Goal: Navigation & Orientation: Find specific page/section

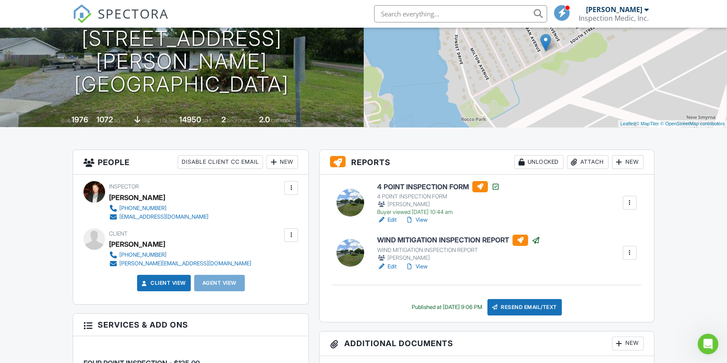
scroll to position [144, 0]
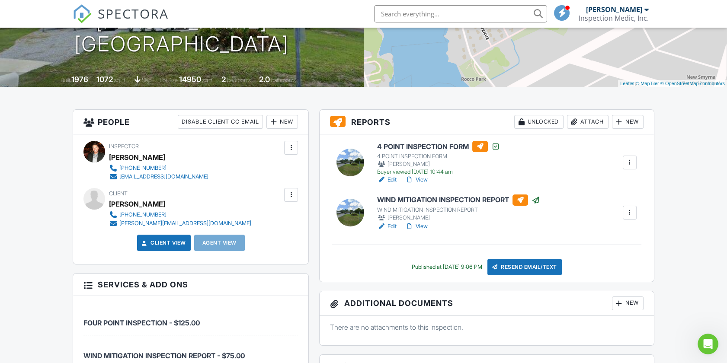
drag, startPoint x: 45, startPoint y: 246, endPoint x: 46, endPoint y: 239, distance: 6.6
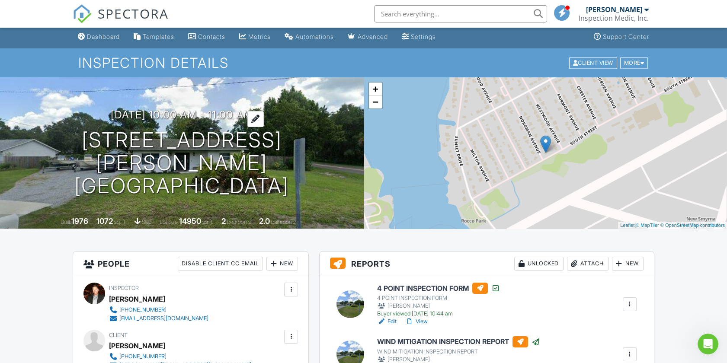
scroll to position [0, 0]
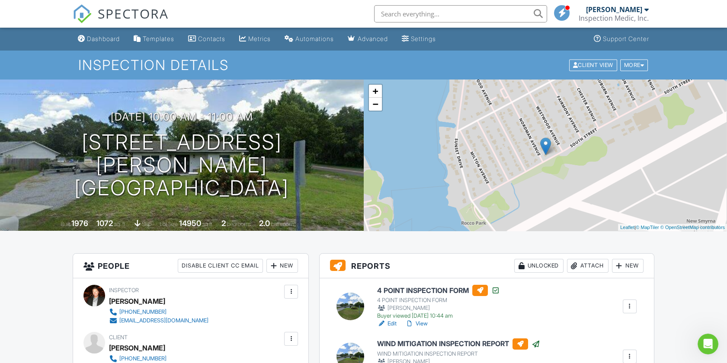
click at [379, 15] on input "text" at bounding box center [460, 13] width 173 height 17
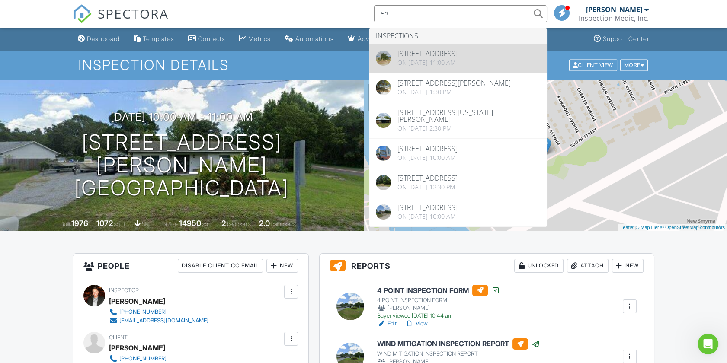
type input "53"
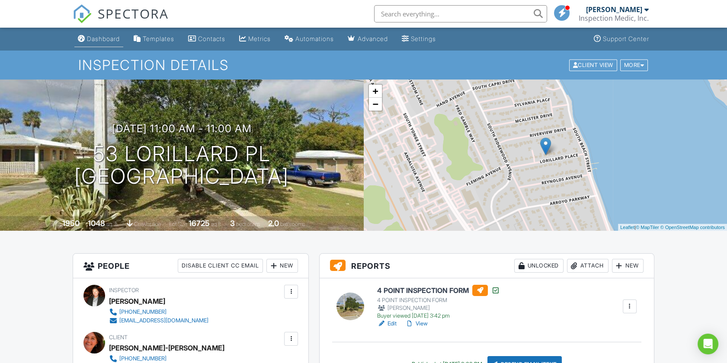
click at [109, 36] on div "Dashboard" at bounding box center [103, 38] width 33 height 7
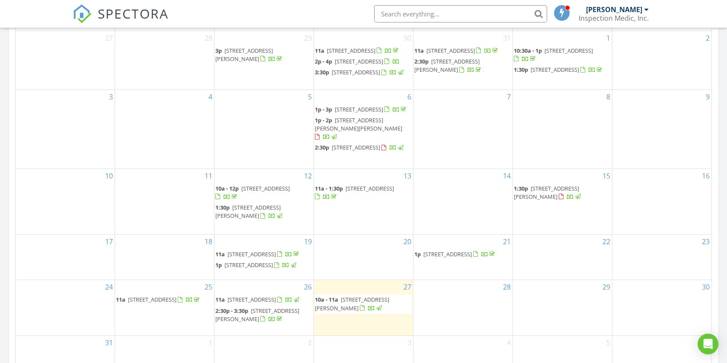
scroll to position [625, 0]
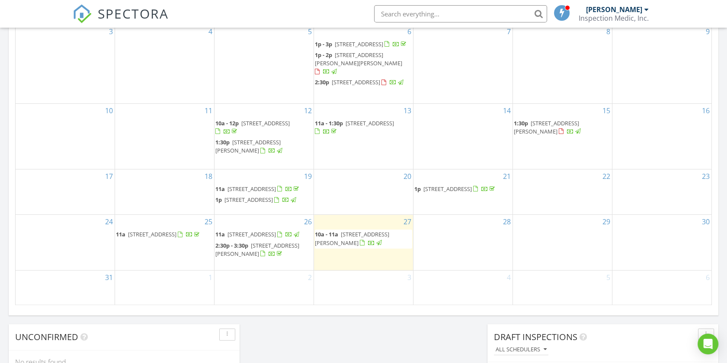
click at [254, 127] on span "112 Chelsea Pl Ave, Ormond Beach 32174" at bounding box center [265, 123] width 48 height 8
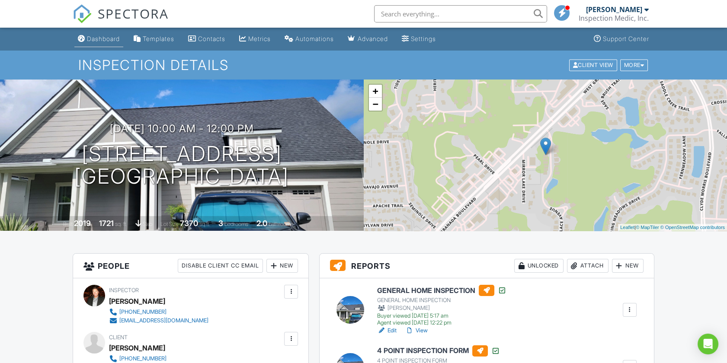
click at [117, 40] on div "Dashboard" at bounding box center [103, 38] width 33 height 7
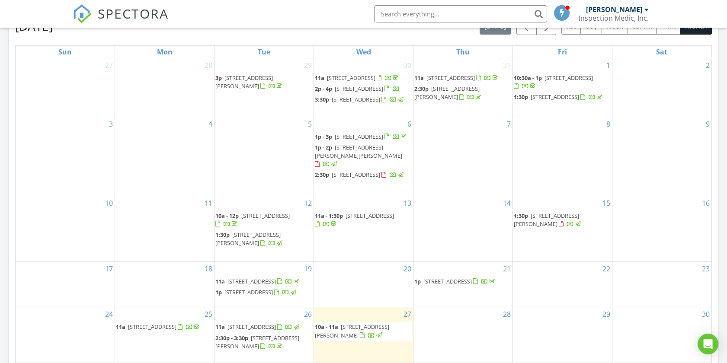
scroll to position [577, 0]
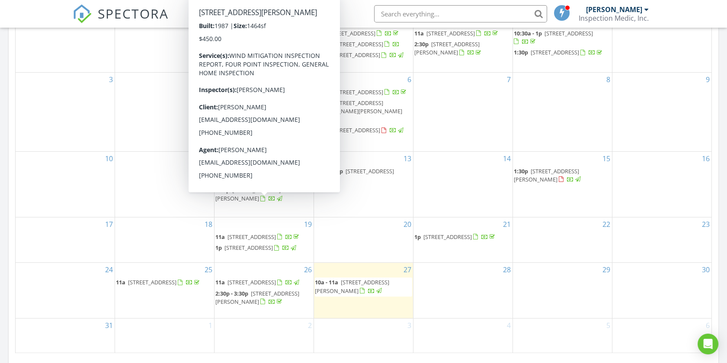
click at [256, 202] on span "7 Warren Pl, Palm Coast 32164" at bounding box center [247, 194] width 65 height 16
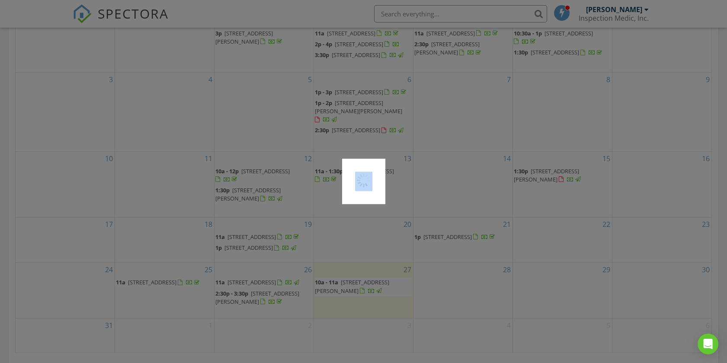
click at [256, 202] on div at bounding box center [363, 181] width 727 height 363
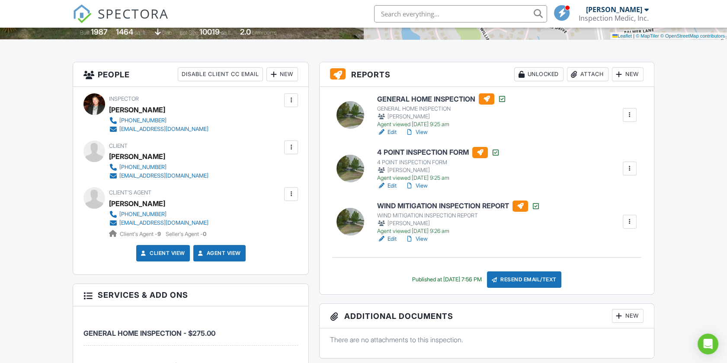
scroll to position [192, 0]
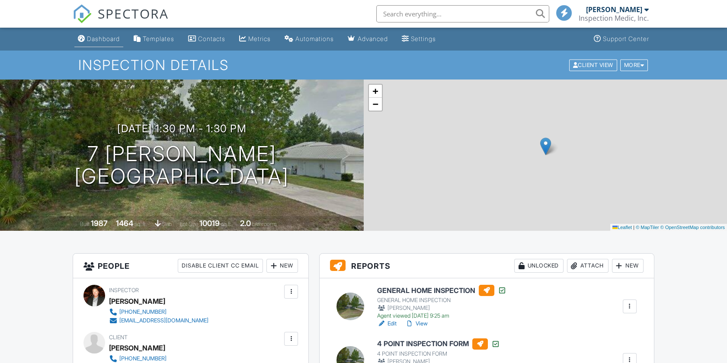
click at [101, 39] on div "Dashboard" at bounding box center [103, 38] width 33 height 7
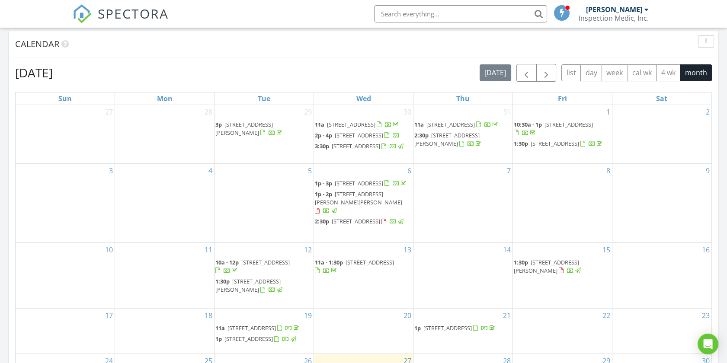
scroll to position [288, 0]
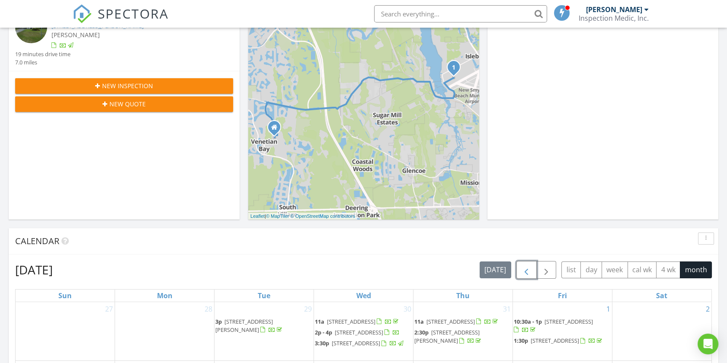
click at [528, 271] on span "button" at bounding box center [526, 270] width 10 height 10
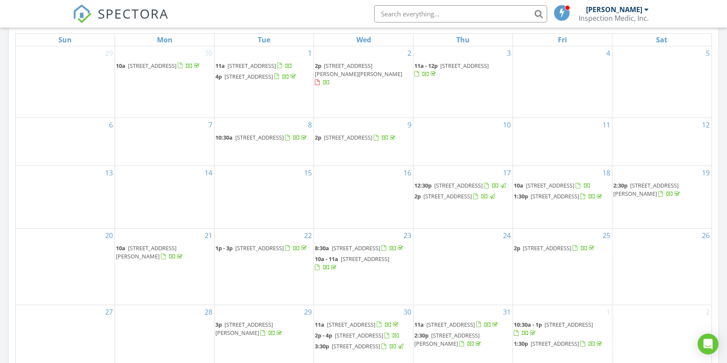
scroll to position [625, 0]
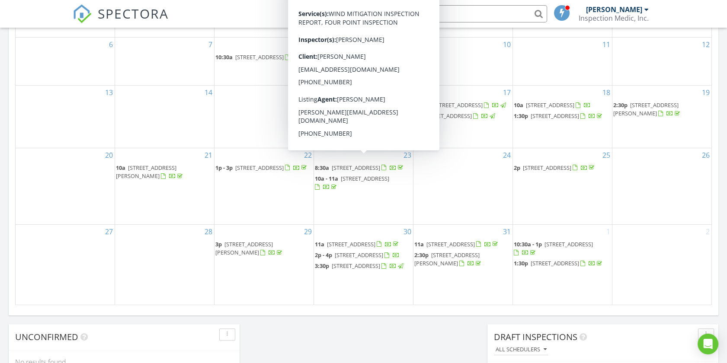
click at [355, 165] on span "[STREET_ADDRESS]" at bounding box center [356, 168] width 48 height 8
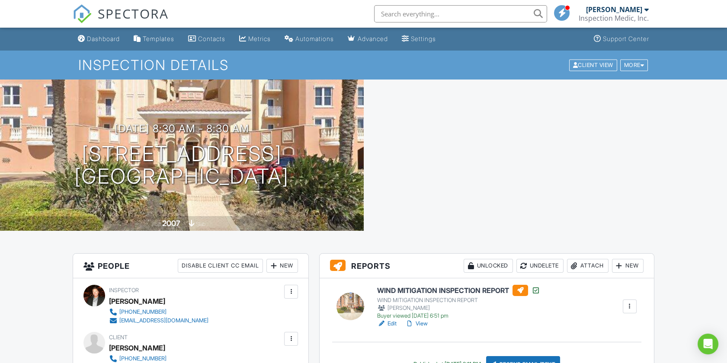
click at [478, 135] on div "07/23/2025 8:30 am - 8:30 am 3245 S Atlantic Ave 304 Daytona Beach Shores, FL 3…" at bounding box center [363, 155] width 727 height 151
click at [105, 39] on div "Dashboard" at bounding box center [103, 38] width 33 height 7
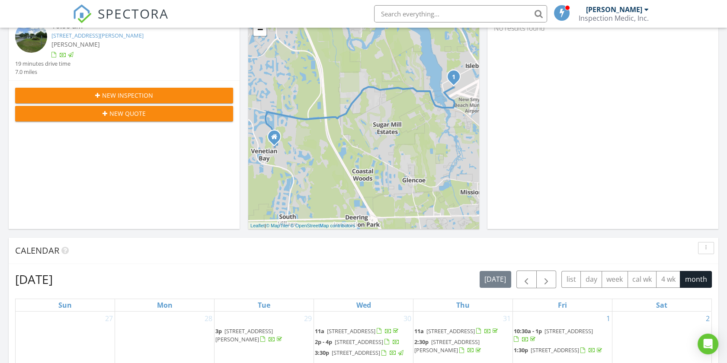
scroll to position [433, 0]
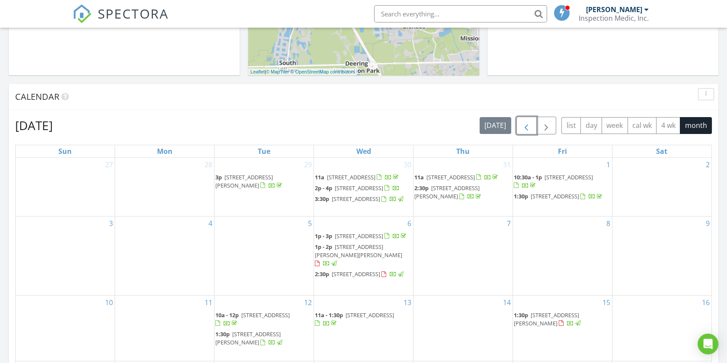
click at [530, 130] on span "button" at bounding box center [526, 126] width 10 height 10
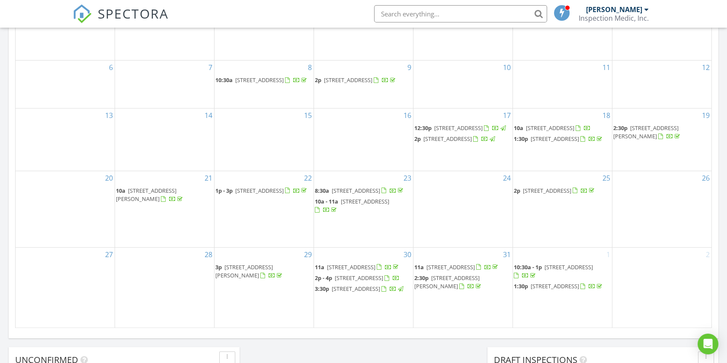
scroll to position [625, 0]
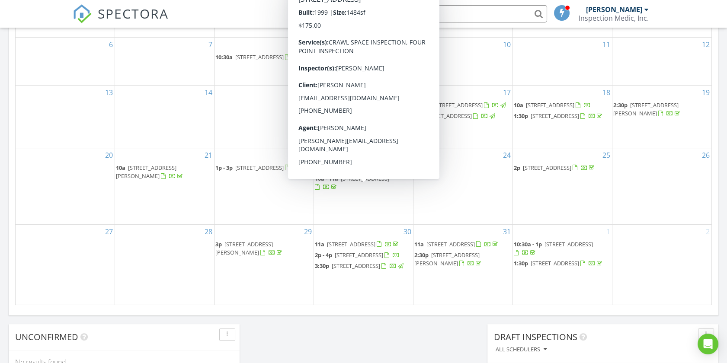
click at [341, 183] on span "1828 Crane Point Dr, Port Orange 32128" at bounding box center [365, 179] width 48 height 8
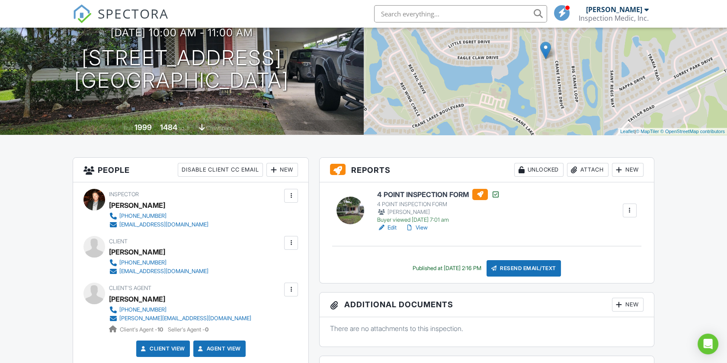
click at [423, 227] on link "View" at bounding box center [416, 228] width 22 height 9
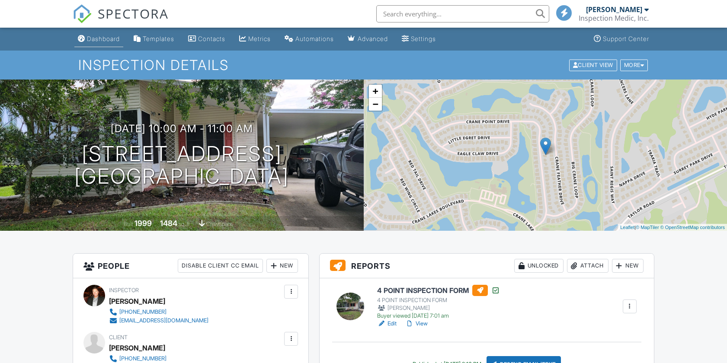
drag, startPoint x: 0, startPoint y: 0, endPoint x: 96, endPoint y: 37, distance: 102.6
click at [96, 37] on div "Dashboard" at bounding box center [103, 38] width 33 height 7
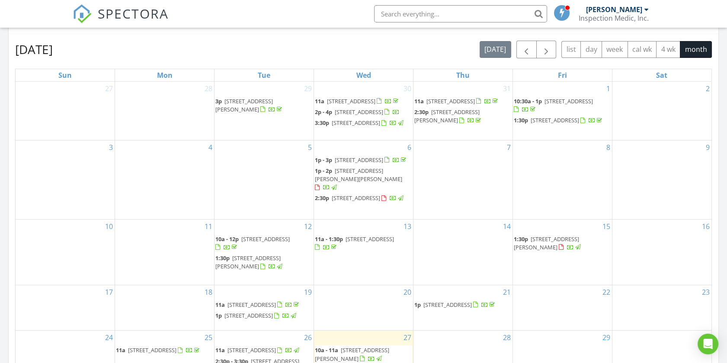
scroll to position [433, 0]
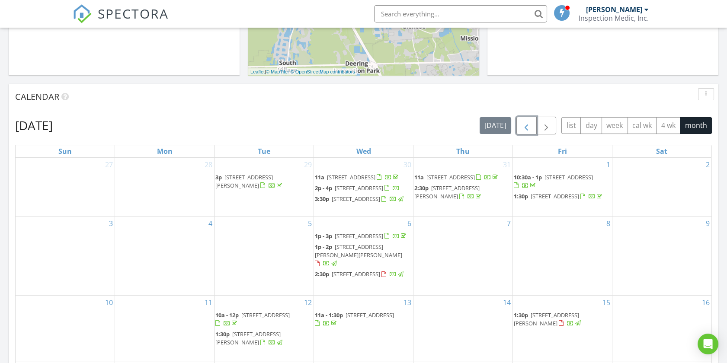
click at [529, 126] on span "button" at bounding box center [526, 126] width 10 height 10
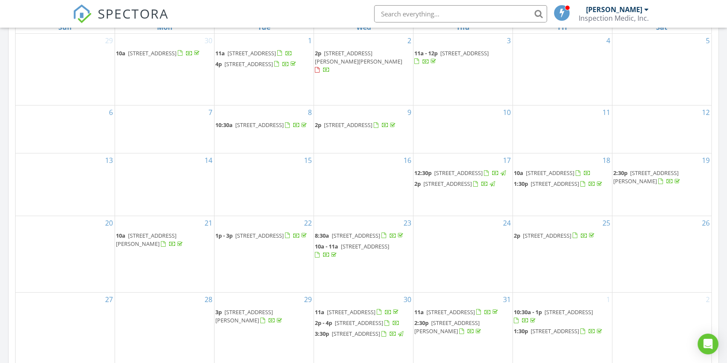
scroll to position [577, 0]
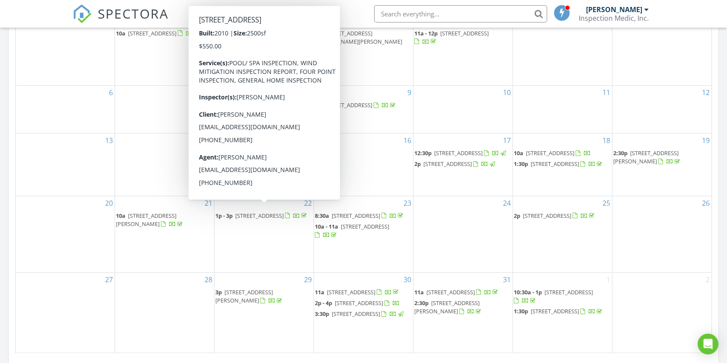
click at [273, 212] on span "509 Aeolian Dr, New Smyrna Beach 32168" at bounding box center [259, 216] width 48 height 8
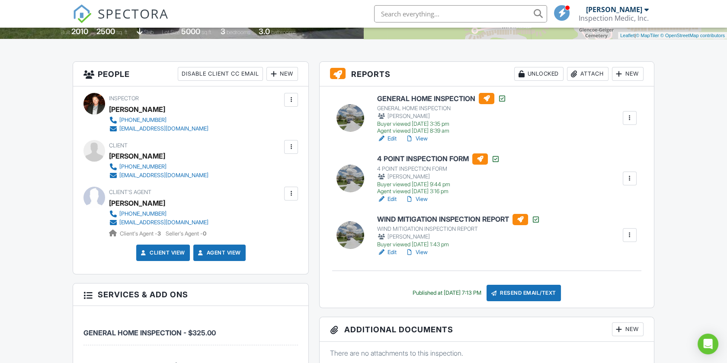
click at [422, 251] on link "View" at bounding box center [416, 252] width 22 height 9
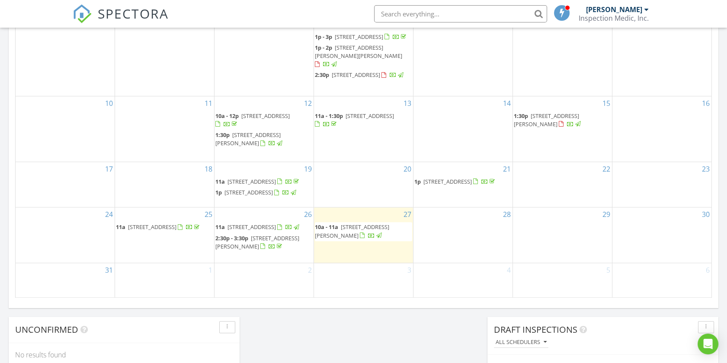
scroll to position [673, 0]
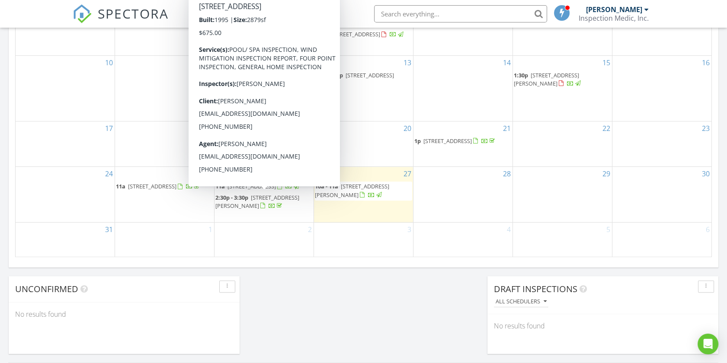
click at [246, 190] on span "6062 Sabal Crossing Ct, Port Orange 32128" at bounding box center [252, 187] width 48 height 8
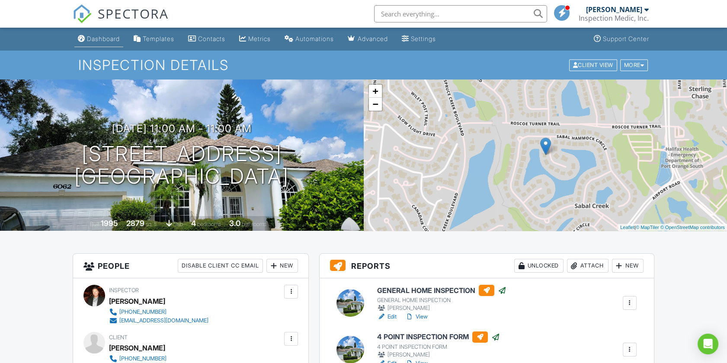
click at [97, 39] on div "Dashboard" at bounding box center [103, 38] width 33 height 7
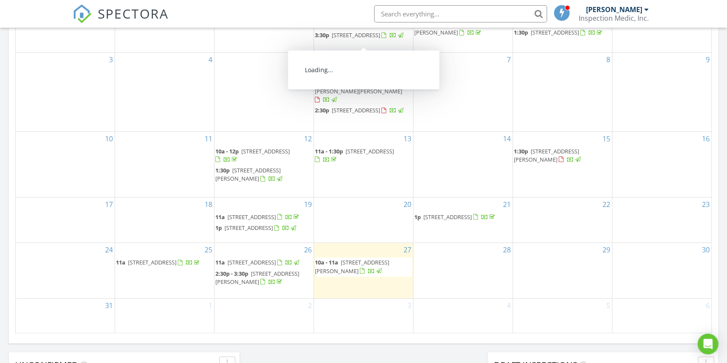
scroll to position [684, 0]
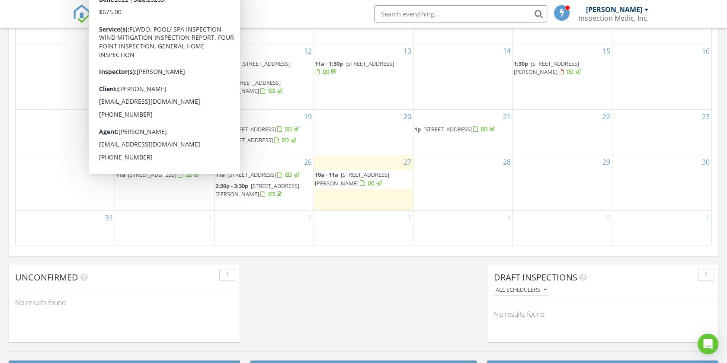
click at [178, 178] on div at bounding box center [180, 176] width 5 height 6
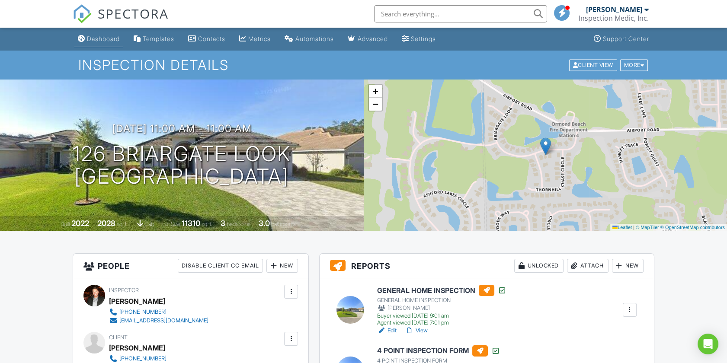
click at [100, 37] on div "Dashboard" at bounding box center [103, 38] width 33 height 7
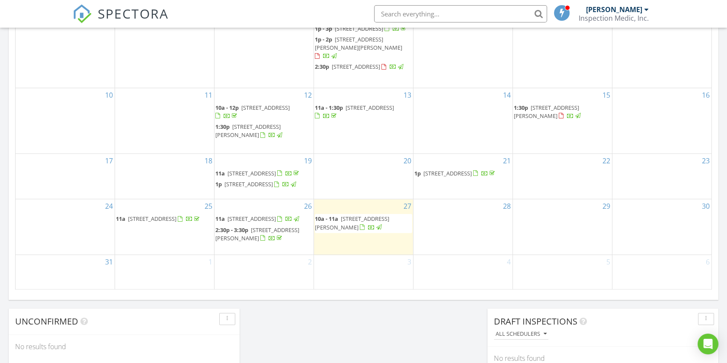
scroll to position [673, 0]
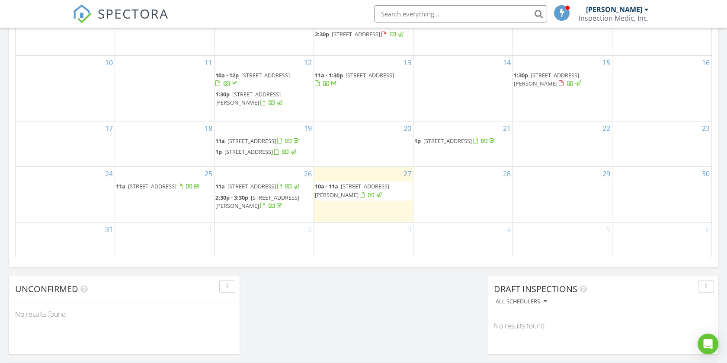
click at [527, 146] on div "22" at bounding box center [562, 144] width 99 height 45
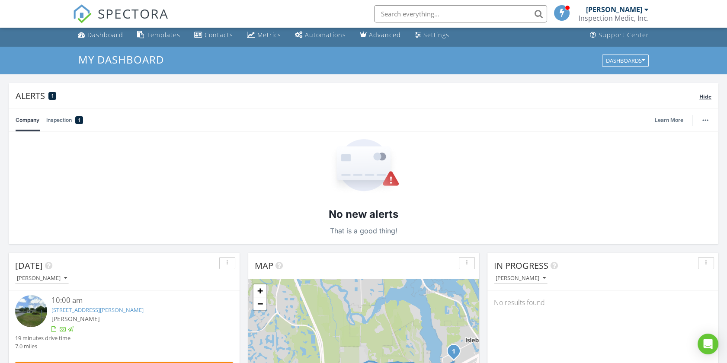
scroll to position [0, 0]
